Goal: Transaction & Acquisition: Purchase product/service

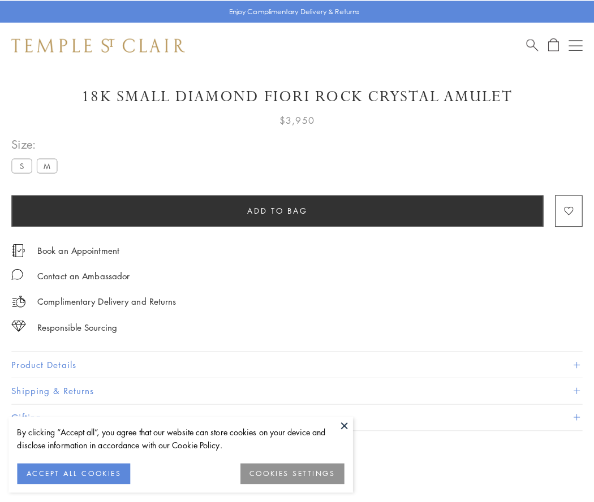
scroll to position [28, 0]
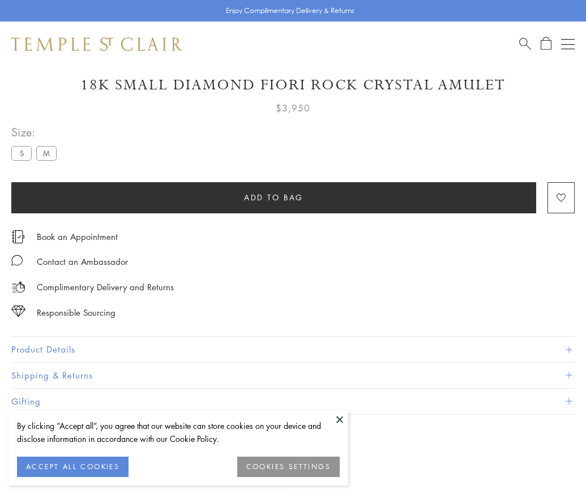
click at [273, 197] on span "Add to bag" at bounding box center [273, 197] width 59 height 12
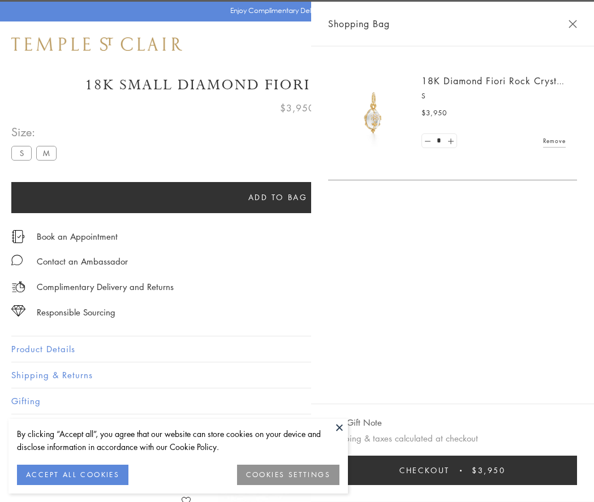
click at [549, 471] on button "Checkout $3,950" at bounding box center [452, 470] width 249 height 29
